Goal: Transaction & Acquisition: Subscribe to service/newsletter

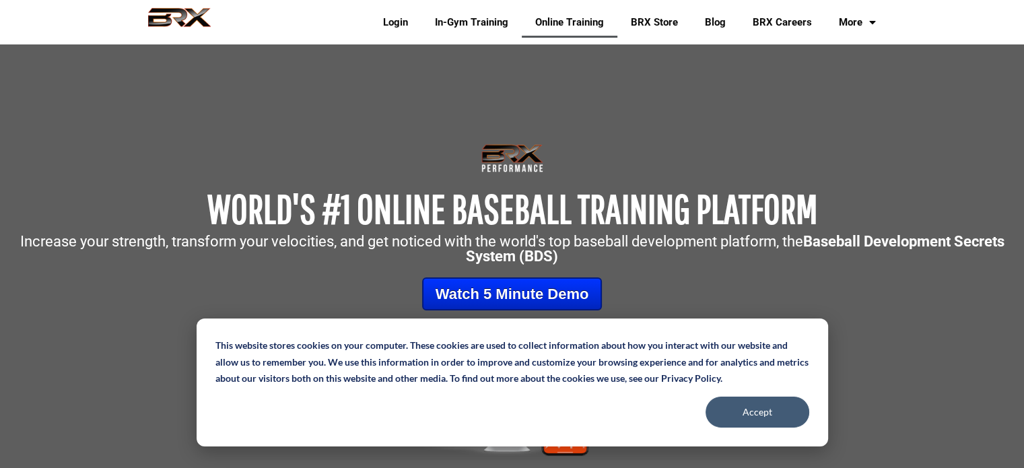
drag, startPoint x: 1027, startPoint y: 26, endPoint x: 1019, endPoint y: 8, distance: 19.9
click at [767, 409] on button "Accept" at bounding box center [758, 412] width 104 height 31
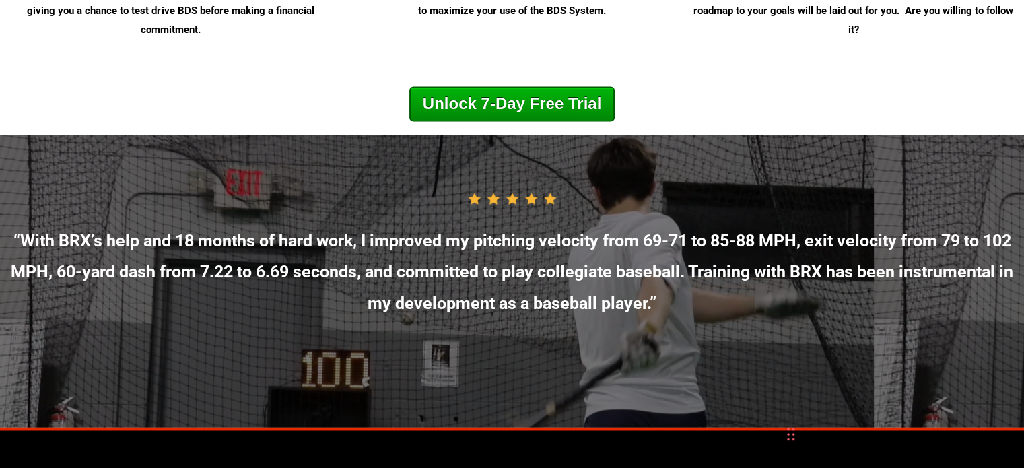
scroll to position [7023, 0]
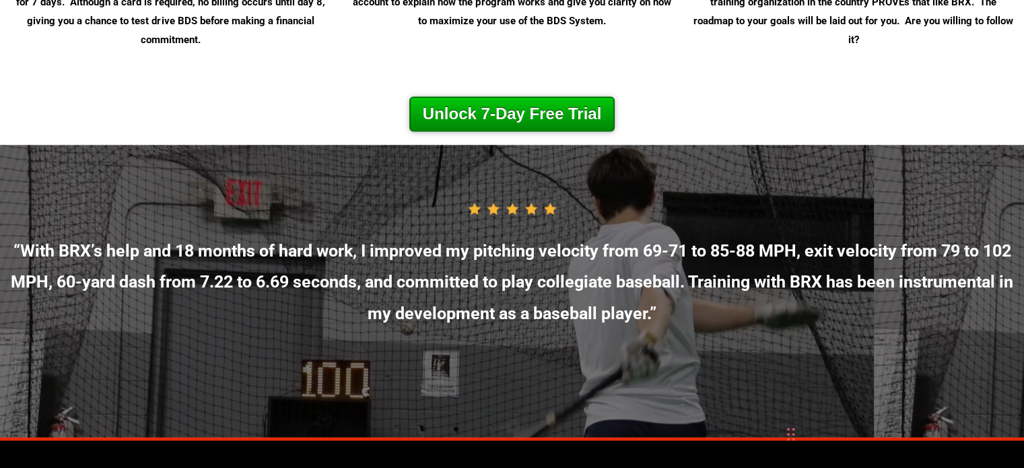
click at [562, 129] on link "Unlock 7-Day Free Trial" at bounding box center [511, 113] width 205 height 35
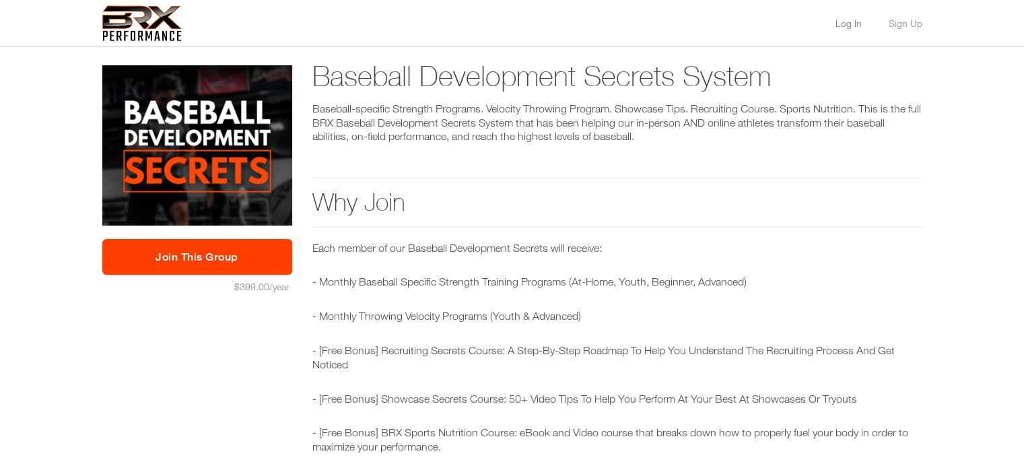
click at [849, 24] on link "Log In" at bounding box center [849, 23] width 26 height 9
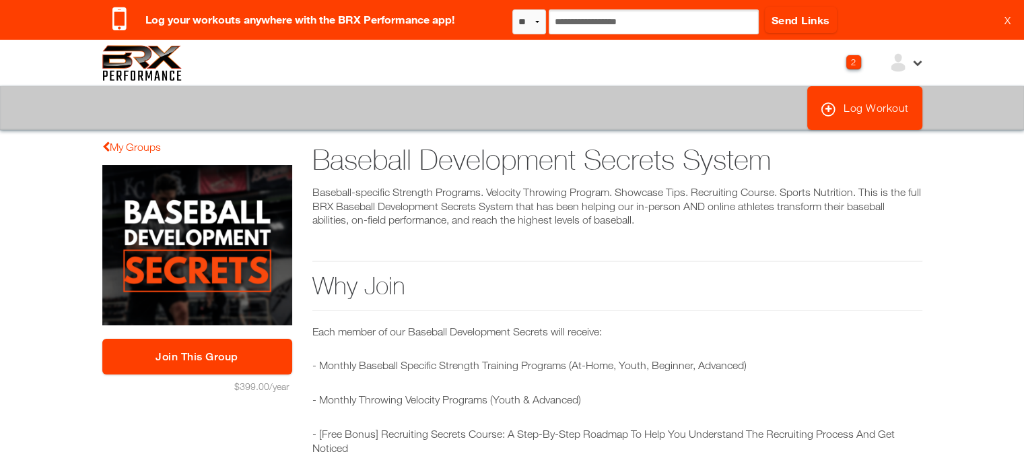
click at [1007, 22] on link "X" at bounding box center [1008, 19] width 6 height 13
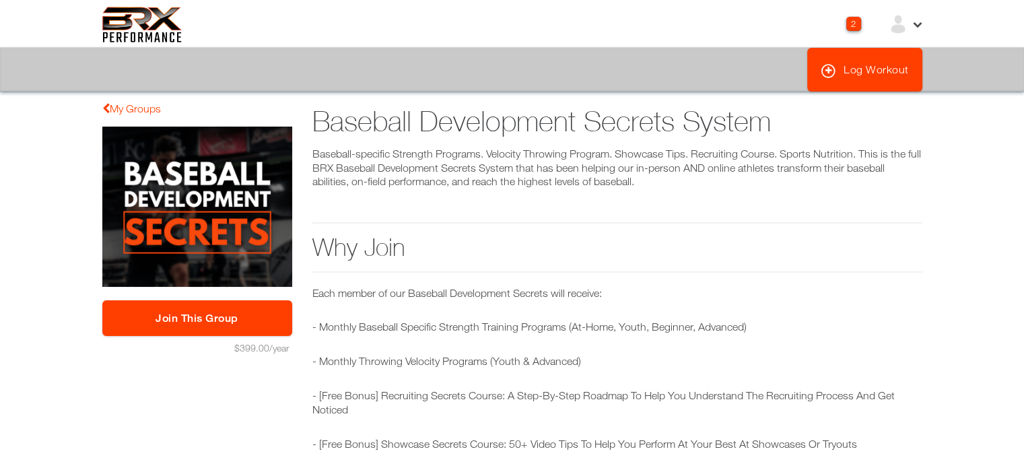
click at [913, 24] on icon at bounding box center [916, 23] width 11 height 11
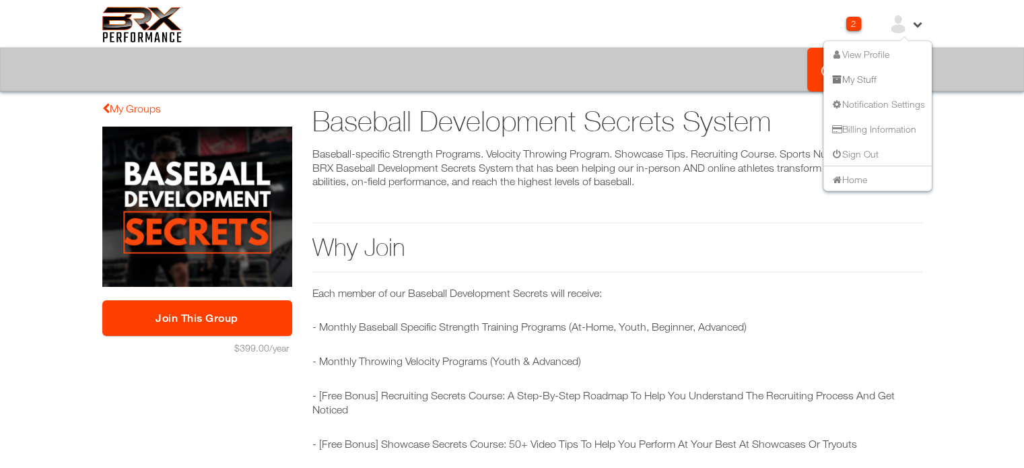
click at [857, 80] on link "My Stuff" at bounding box center [853, 78] width 46 height 11
